Goal: Information Seeking & Learning: Learn about a topic

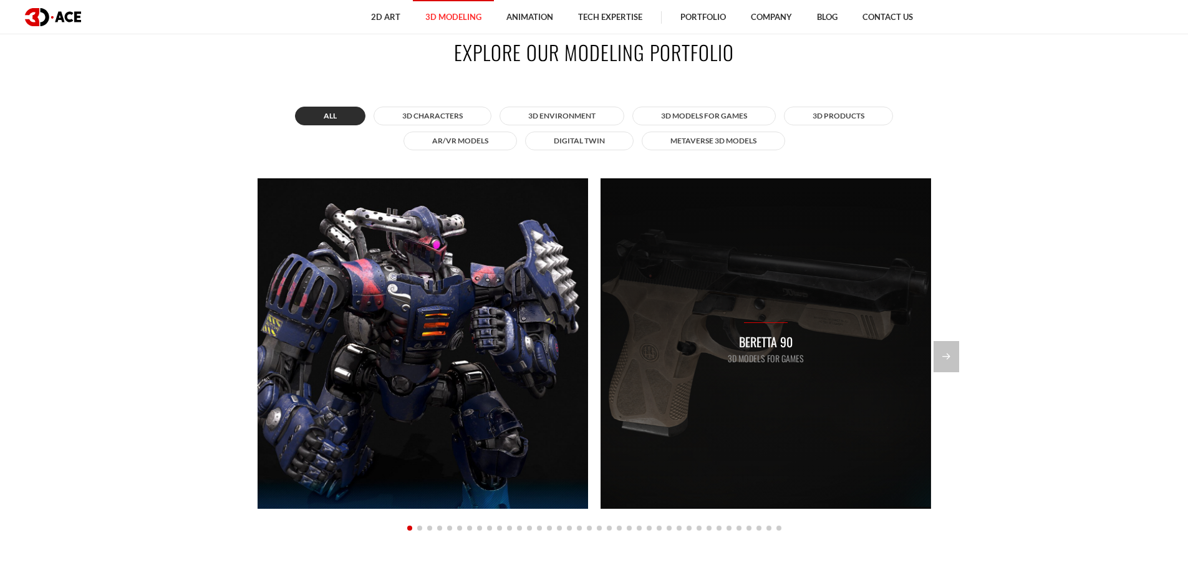
scroll to position [1248, 0]
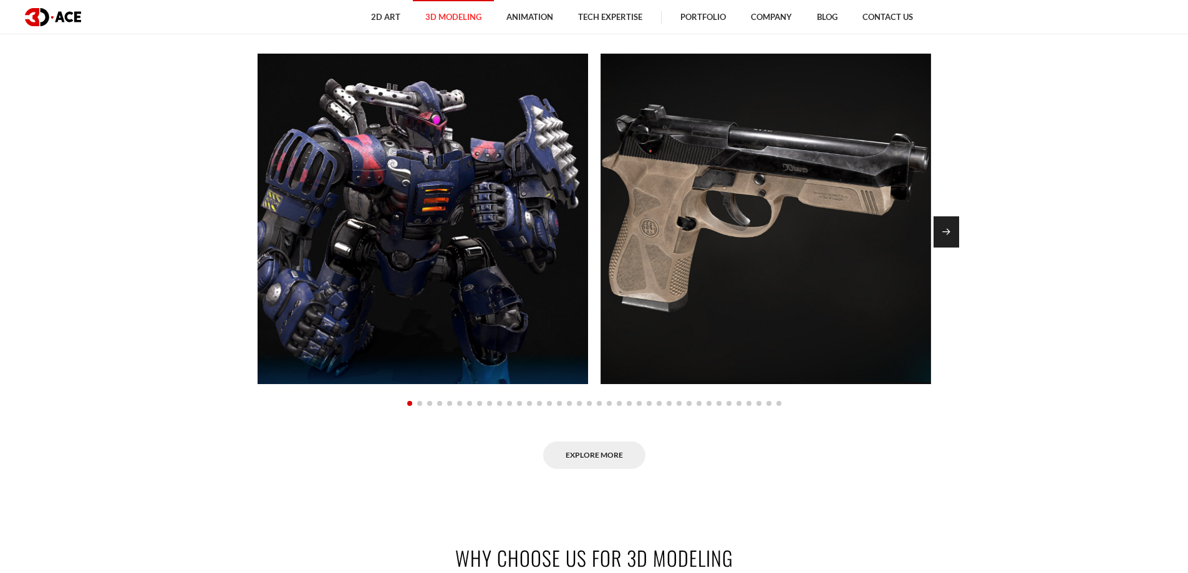
click at [951, 226] on div "Next slide" at bounding box center [947, 231] width 26 height 31
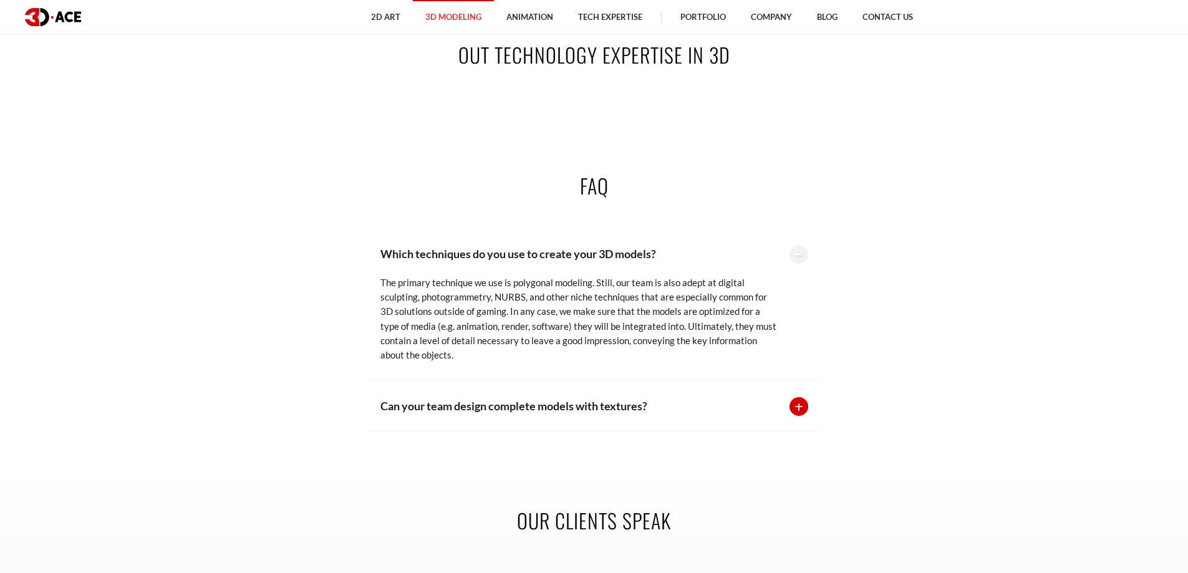
scroll to position [2869, 0]
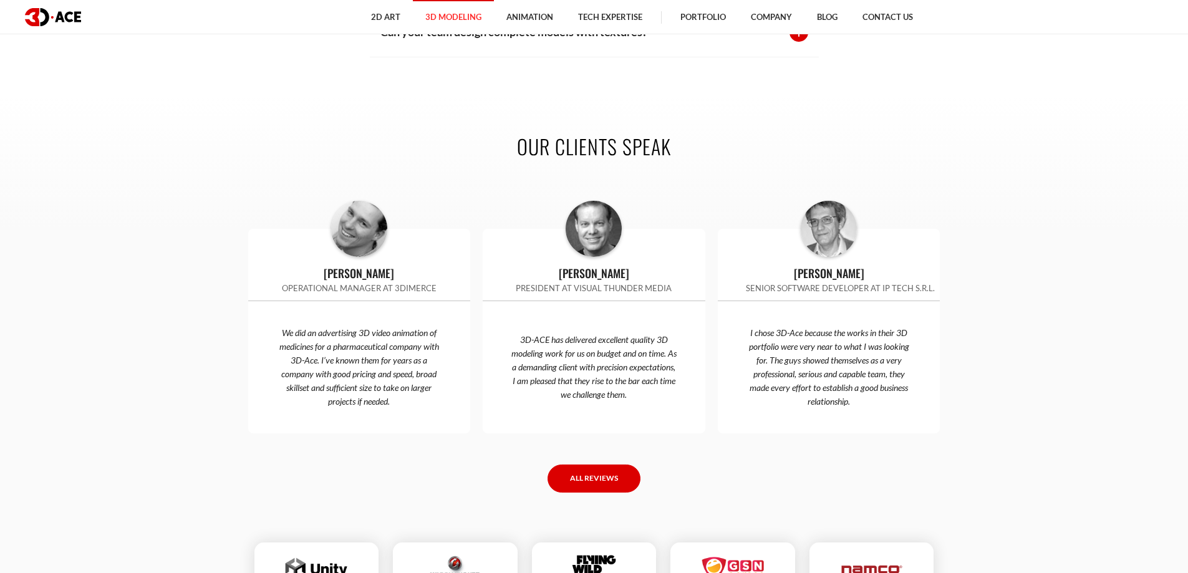
click at [571, 465] on link "All reviews" at bounding box center [594, 479] width 93 height 28
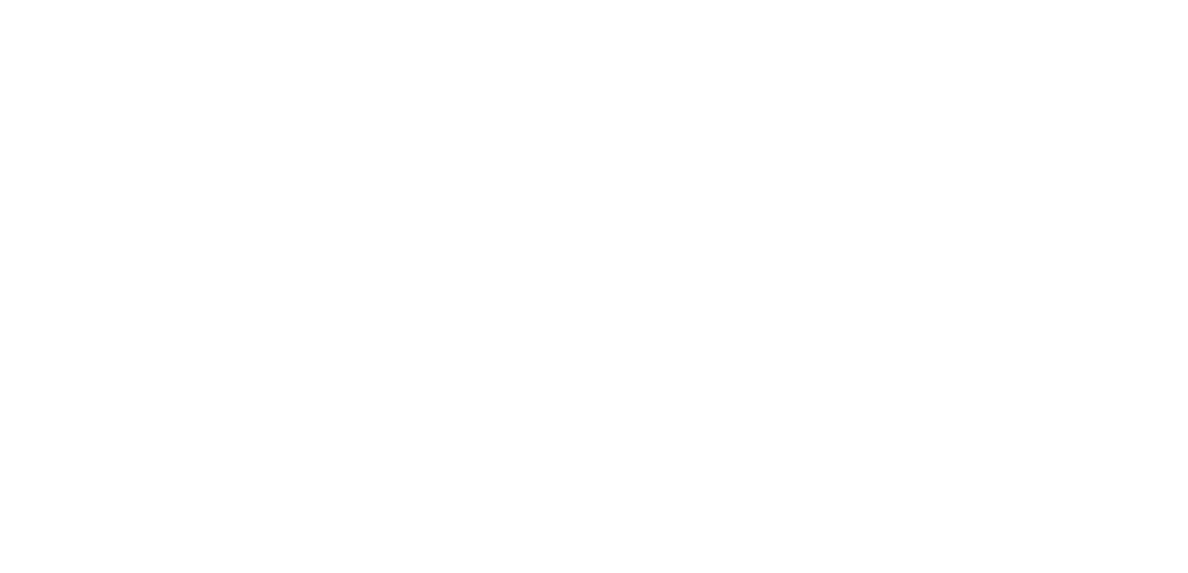
scroll to position [3119, 0]
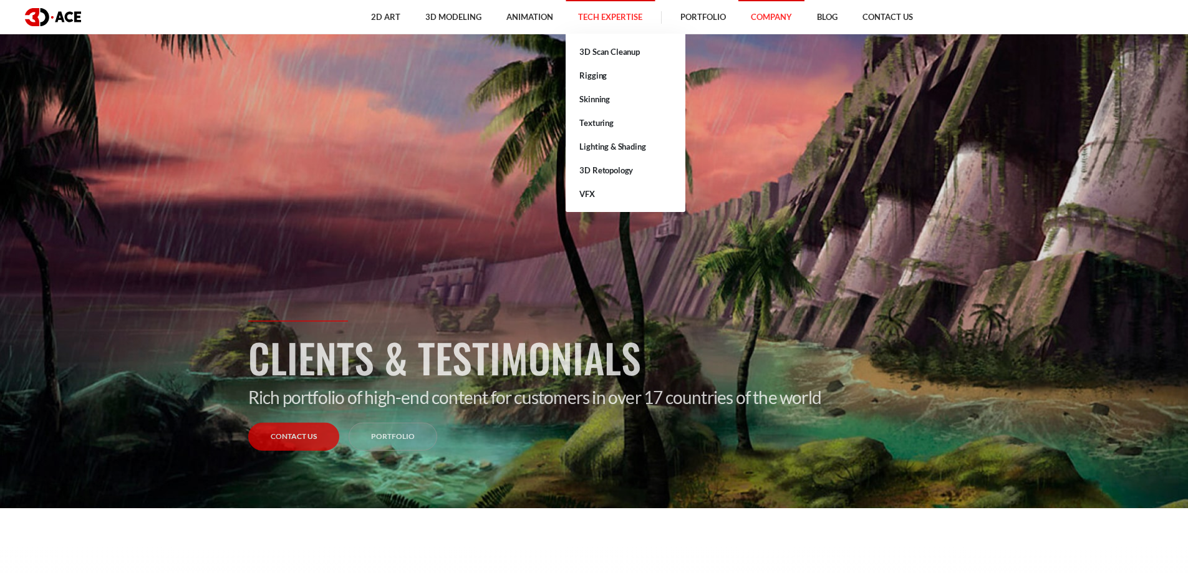
scroll to position [62, 0]
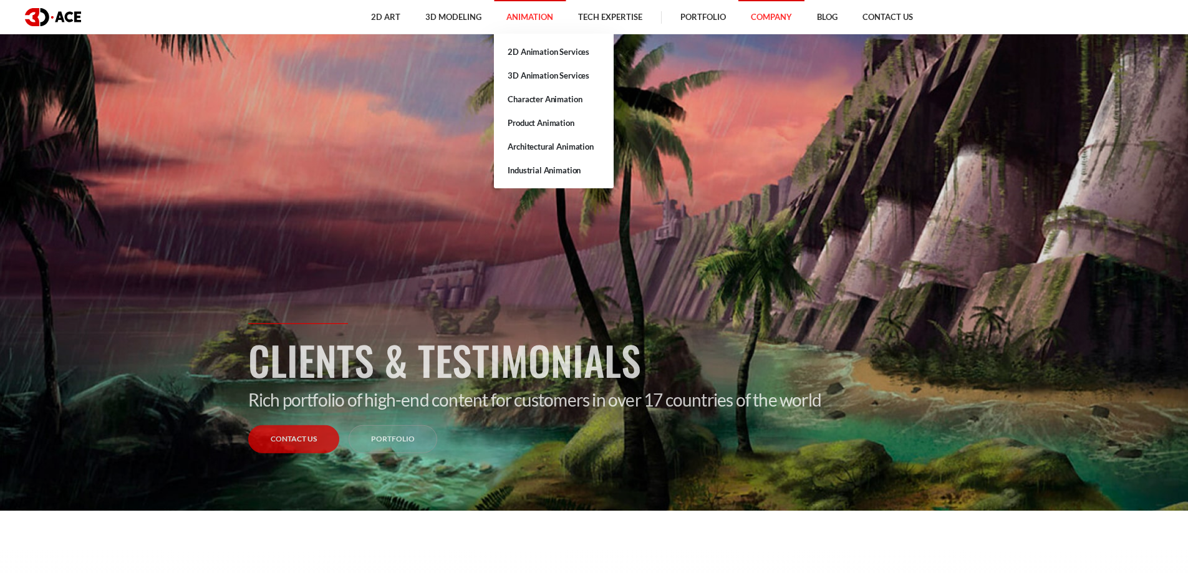
click at [503, 16] on link "Animation" at bounding box center [530, 17] width 72 height 34
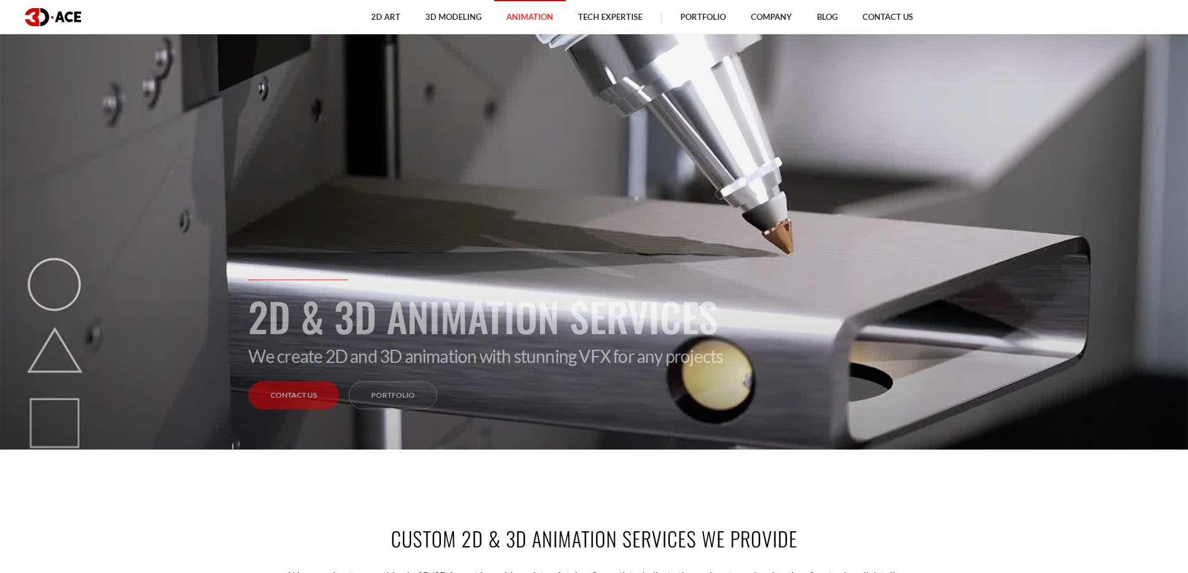
scroll to position [125, 0]
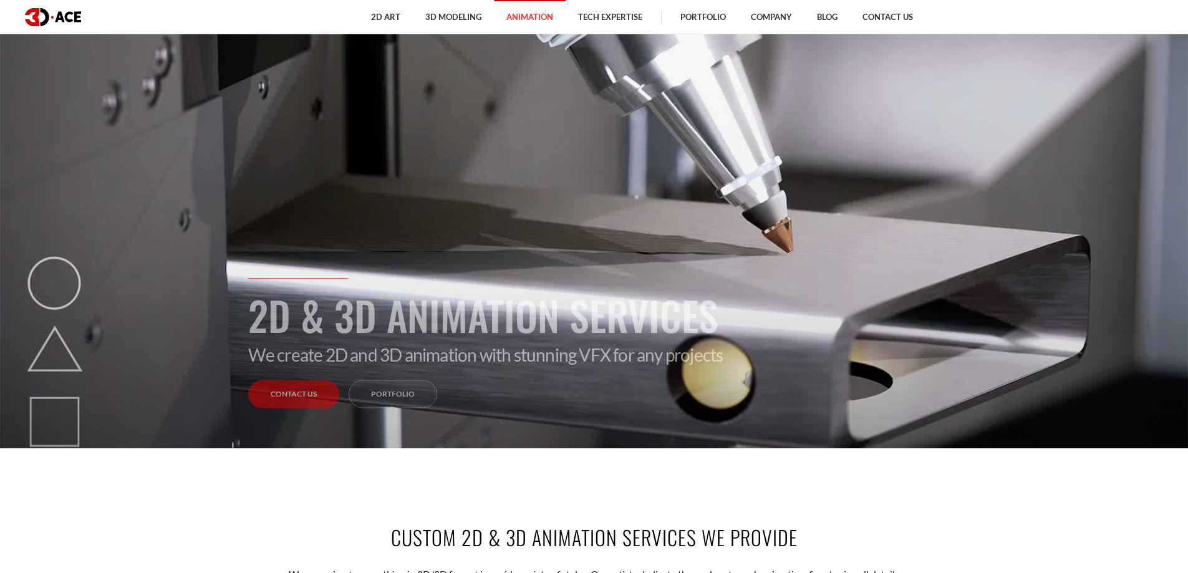
click at [196, 248] on section "2D & 3D Animation Services We create 2D and 3D animation with stunning VFX for …" at bounding box center [594, 161] width 1188 height 573
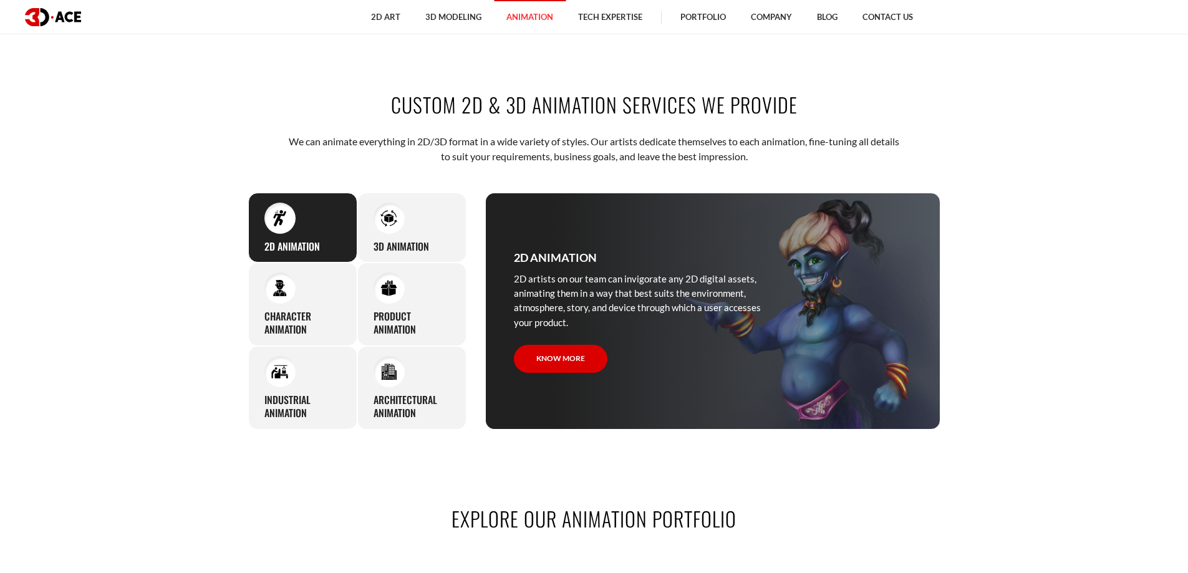
scroll to position [562, 0]
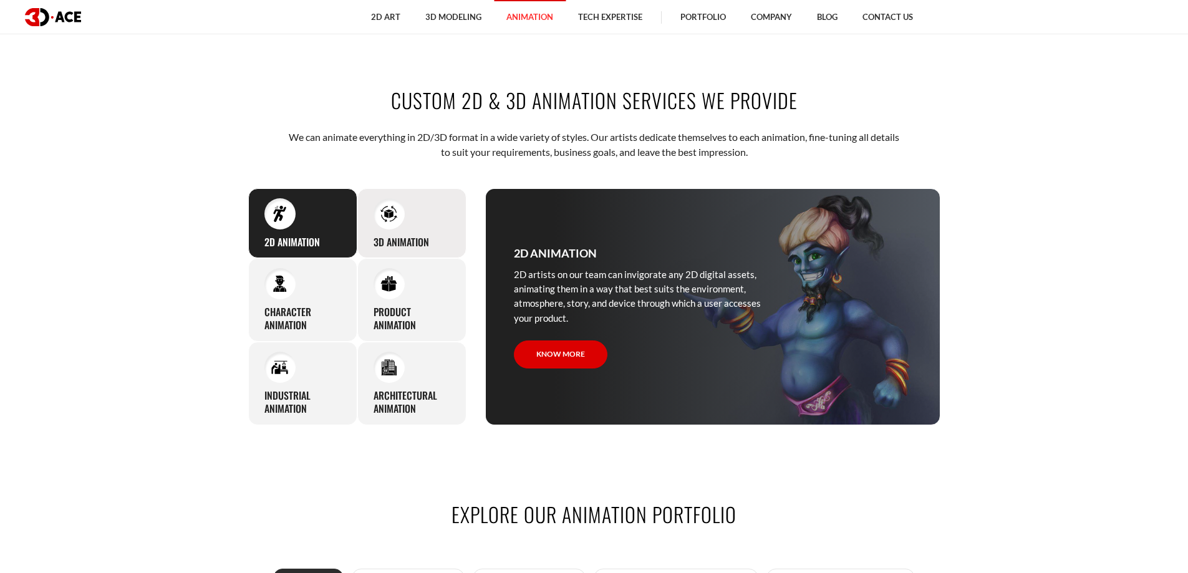
click at [429, 238] on h3 "3D Animation" at bounding box center [402, 242] width 56 height 13
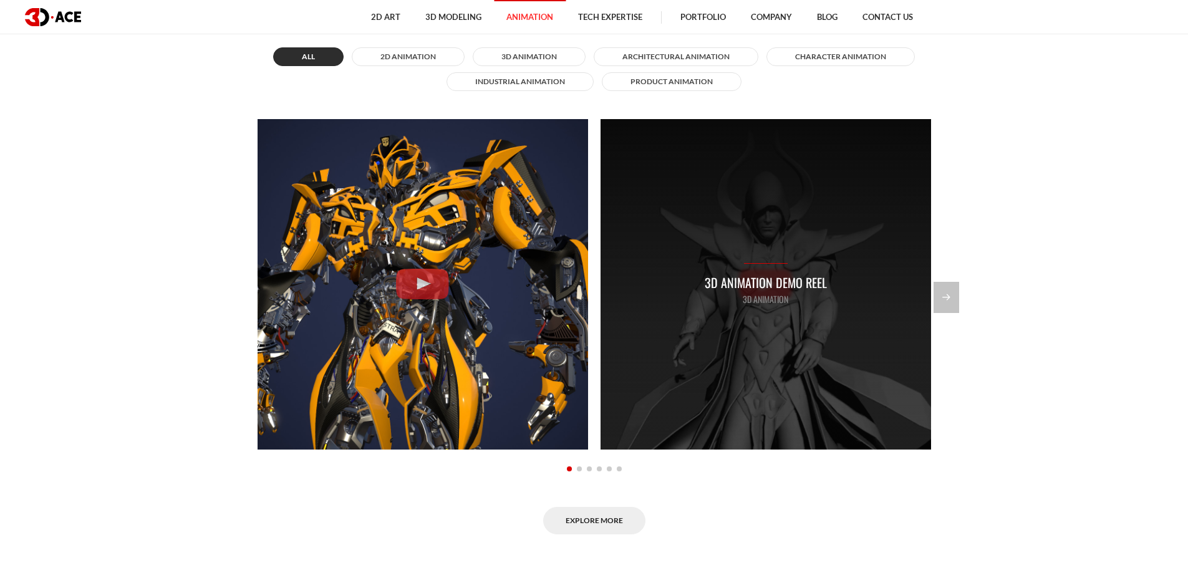
scroll to position [1061, 0]
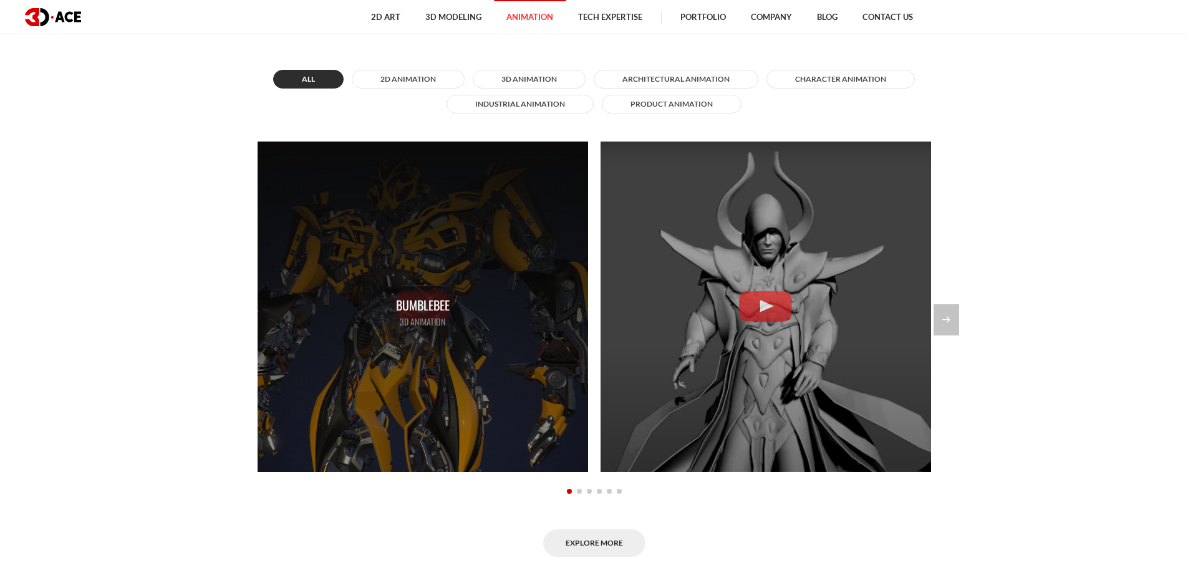
click at [414, 306] on p "Bumblebee" at bounding box center [423, 305] width 54 height 19
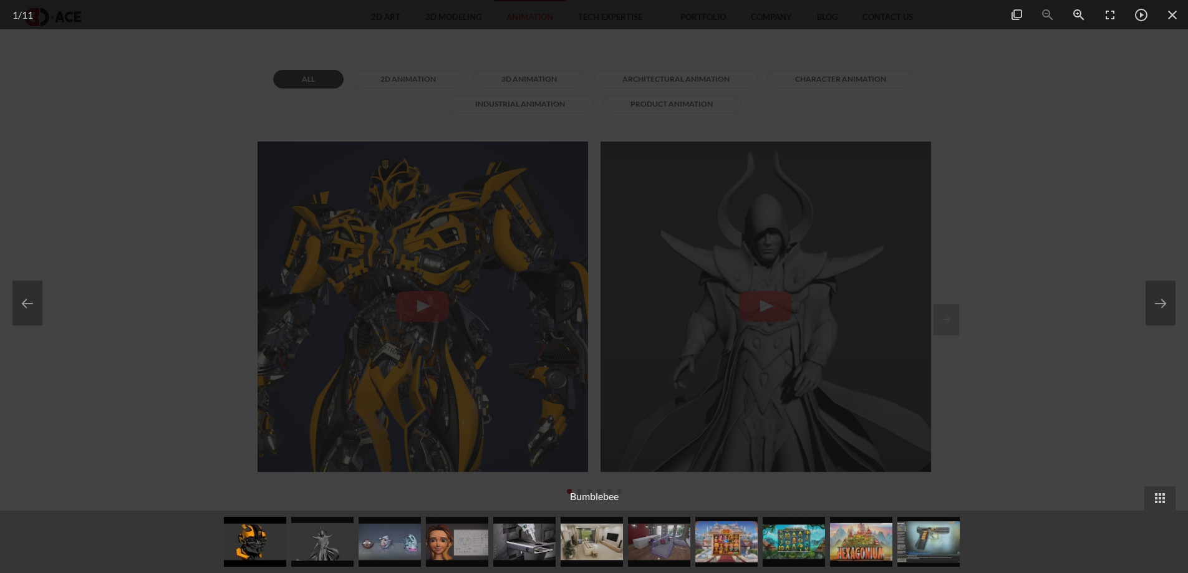
click at [898, 286] on div at bounding box center [594, 286] width 1188 height 573
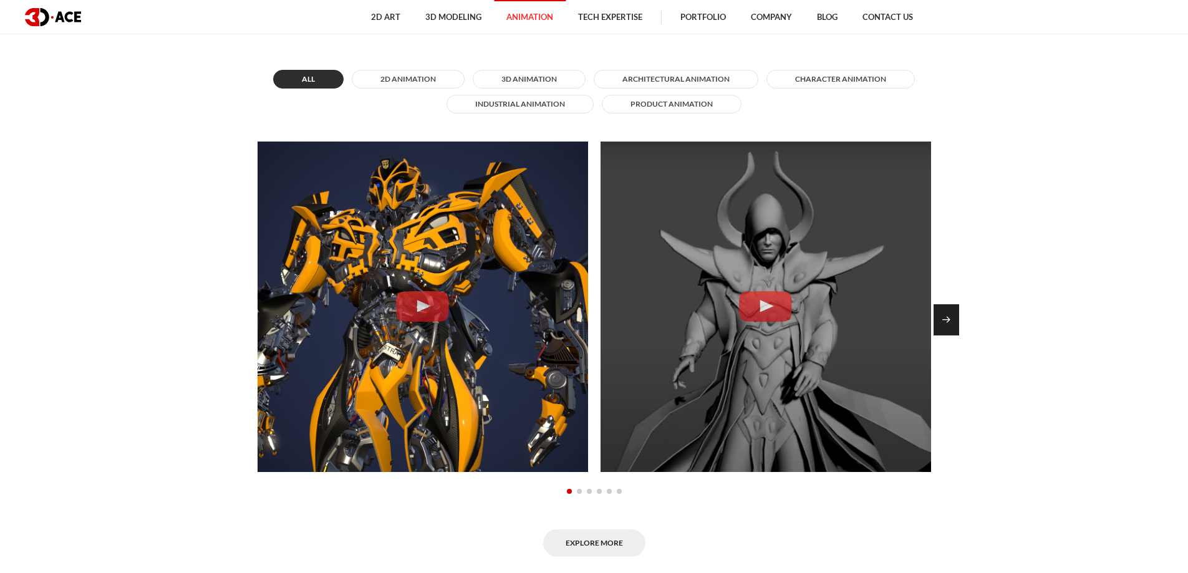
click at [947, 311] on div "Next slide" at bounding box center [947, 319] width 26 height 31
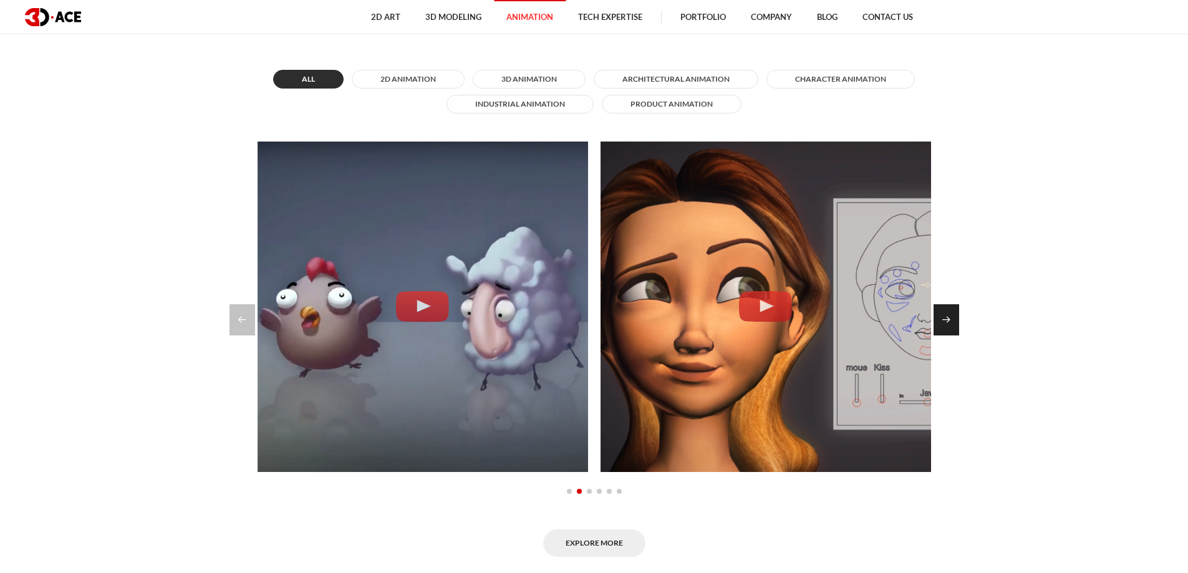
click at [947, 311] on div "Next slide" at bounding box center [947, 319] width 26 height 31
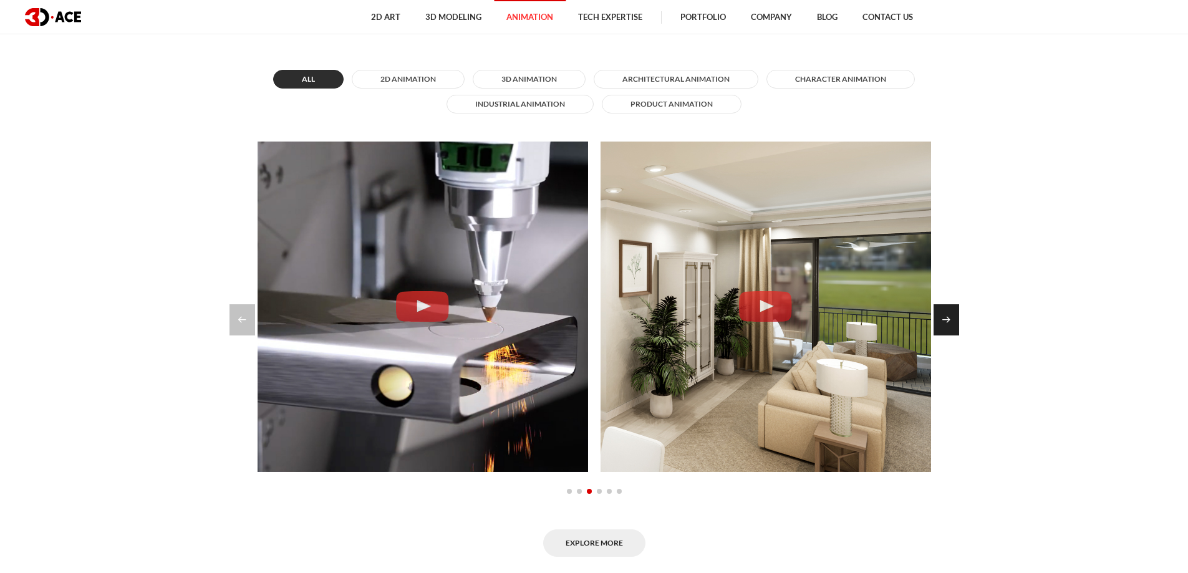
click at [947, 311] on div "Next slide" at bounding box center [947, 319] width 26 height 31
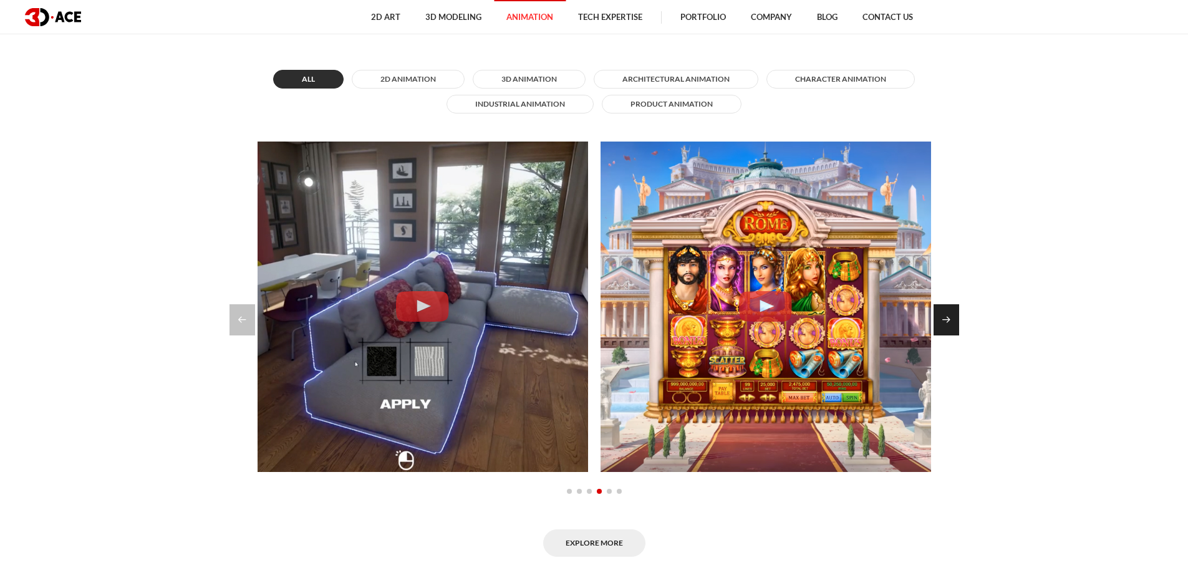
click at [947, 311] on div "Next slide" at bounding box center [947, 319] width 26 height 31
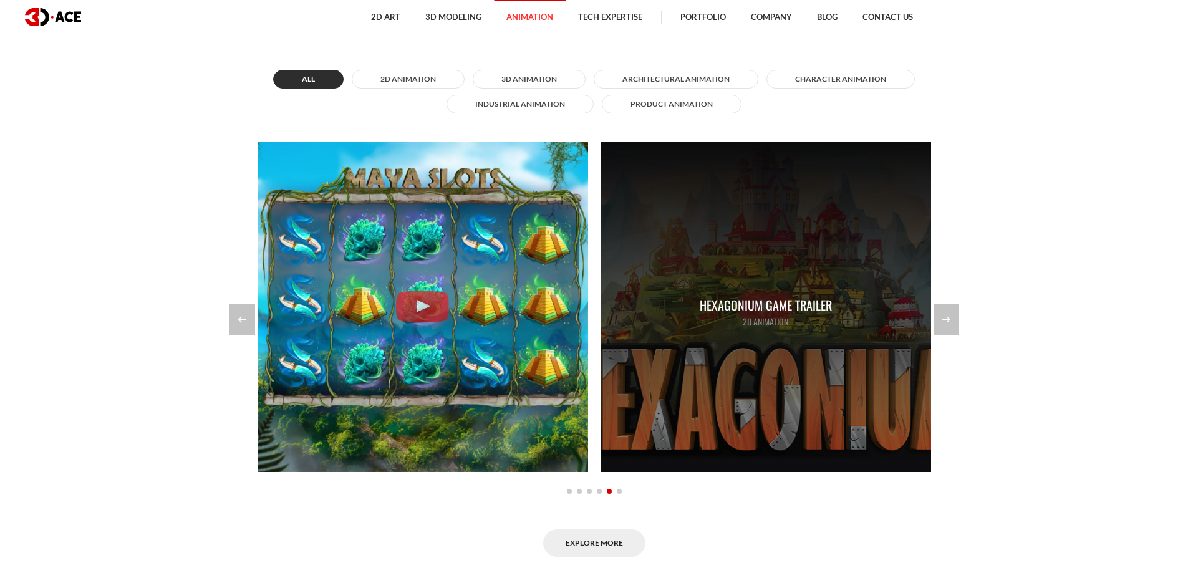
click at [869, 306] on div "Hexagonium Game Trailer 2D Animation" at bounding box center [766, 307] width 331 height 331
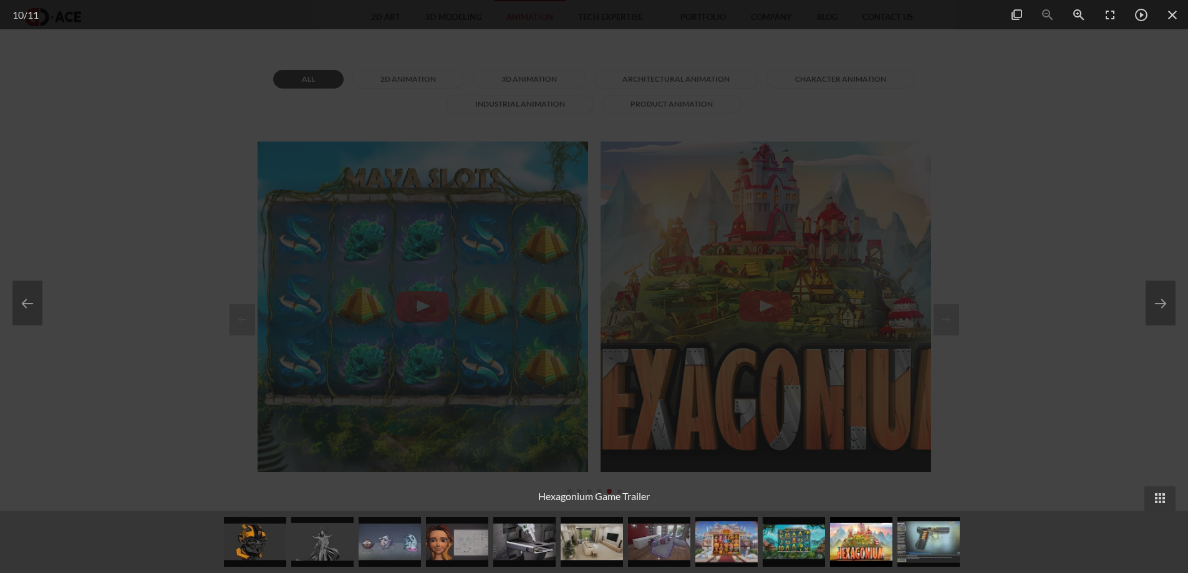
click at [963, 236] on div at bounding box center [594, 286] width 1188 height 573
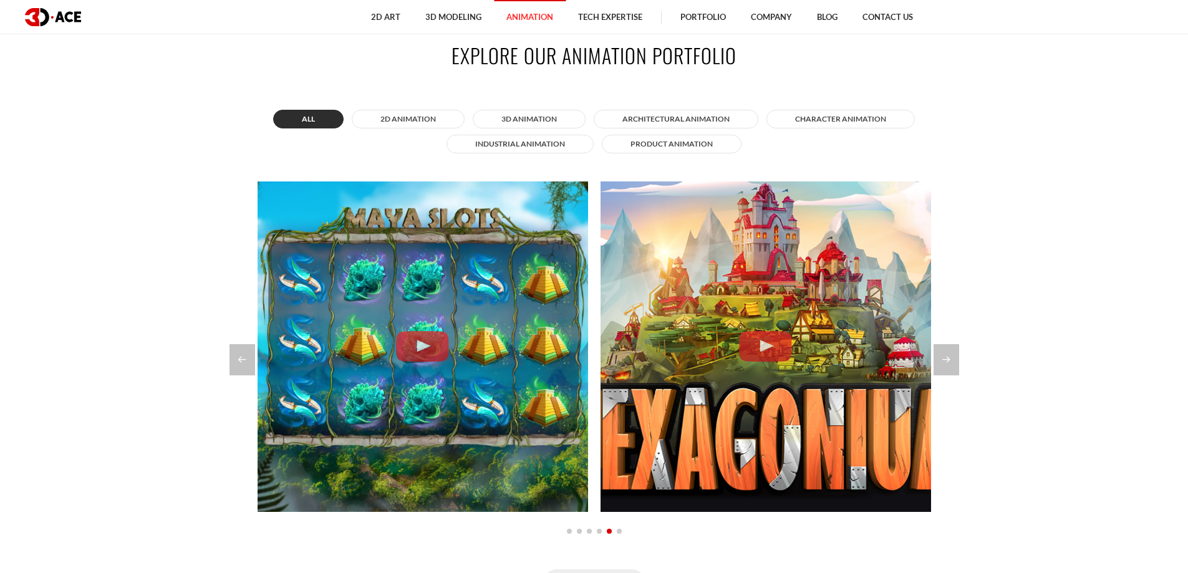
scroll to position [999, 0]
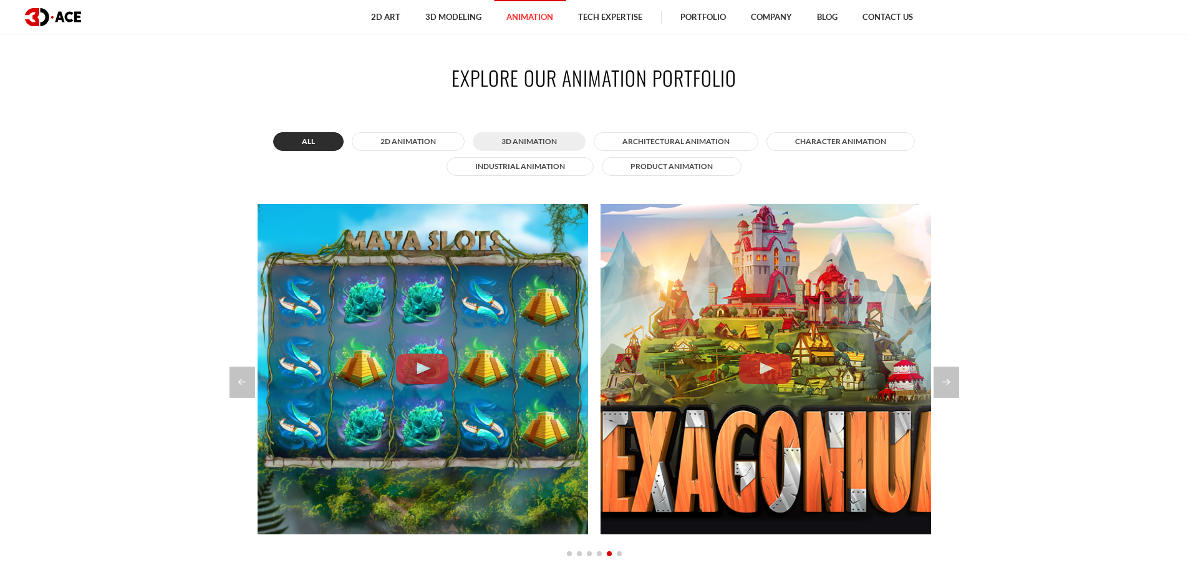
click at [525, 132] on button "3D Animation" at bounding box center [529, 141] width 113 height 19
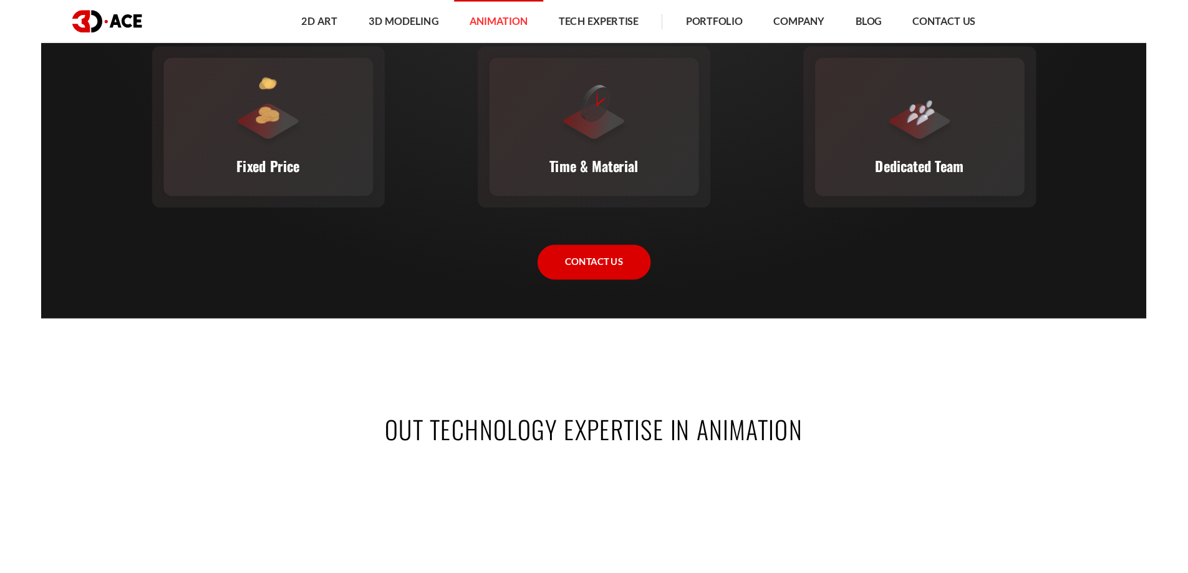
scroll to position [2121, 0]
